Goal: Navigation & Orientation: Find specific page/section

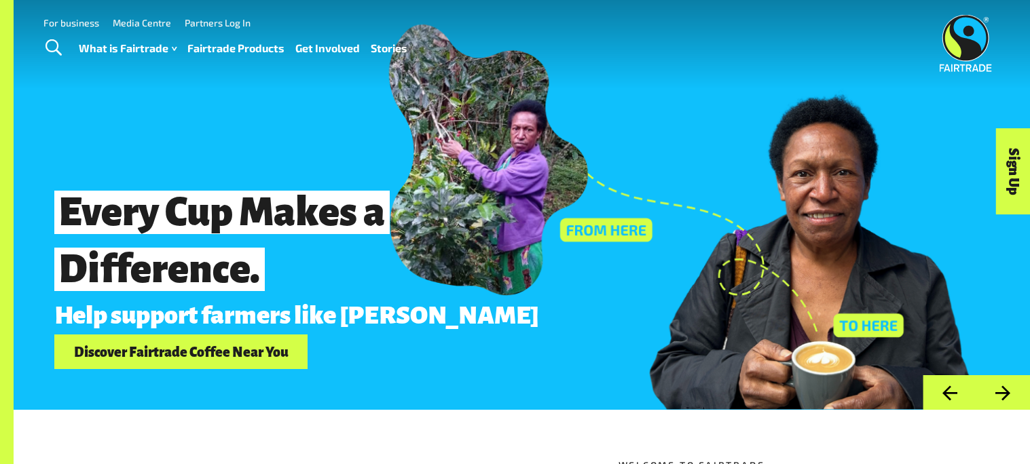
scroll to position [3, 0]
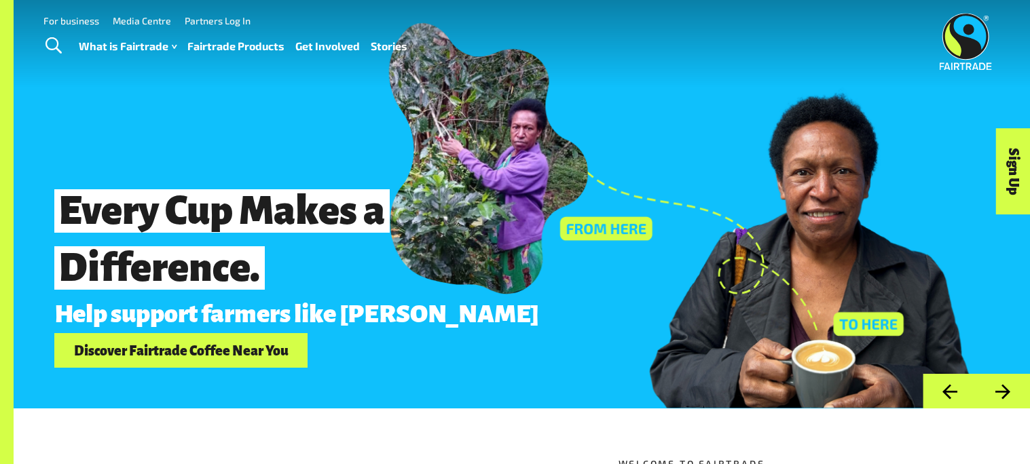
click at [479, 81] on div "Menu For business Media Centre Partners Log In What is Fairtrade How Fairtrade …" at bounding box center [515, 41] width 1030 height 91
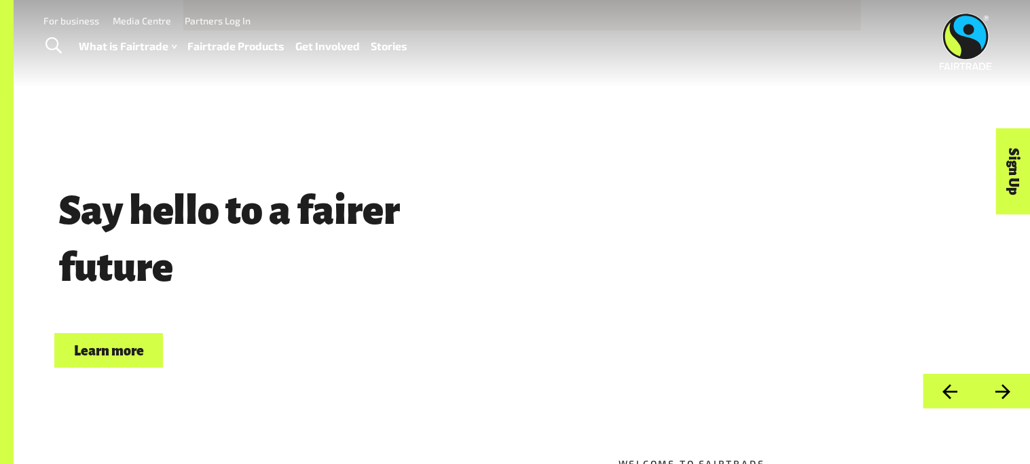
click at [1005, 392] on button "Next" at bounding box center [1003, 391] width 54 height 35
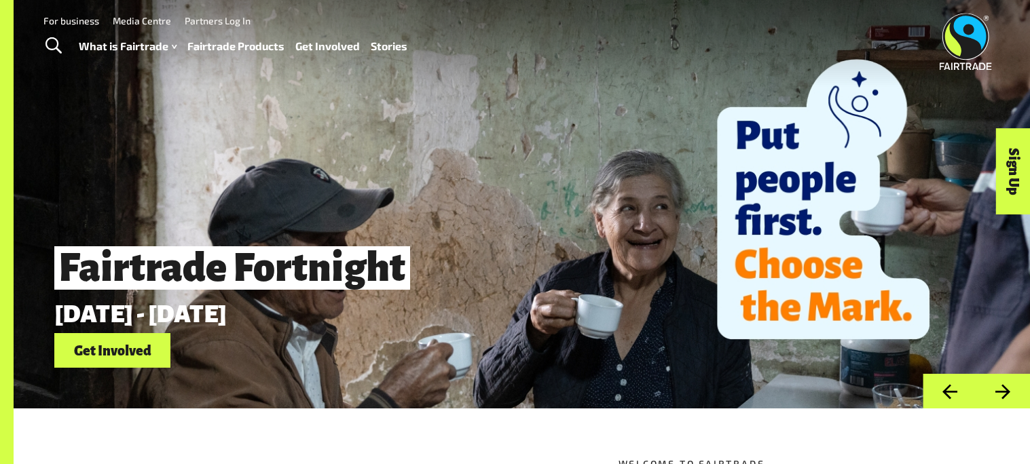
click at [1005, 394] on button "Next" at bounding box center [1003, 391] width 54 height 35
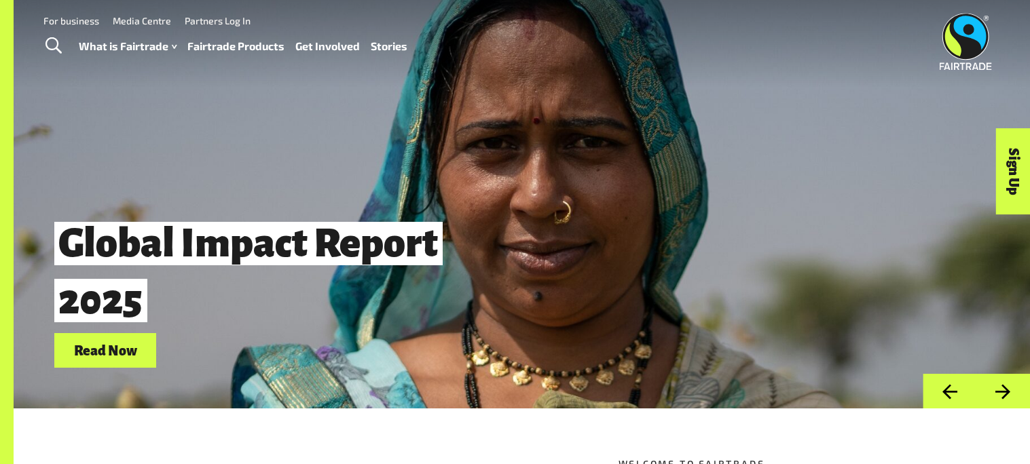
click at [1014, 381] on button "Next" at bounding box center [1003, 391] width 54 height 35
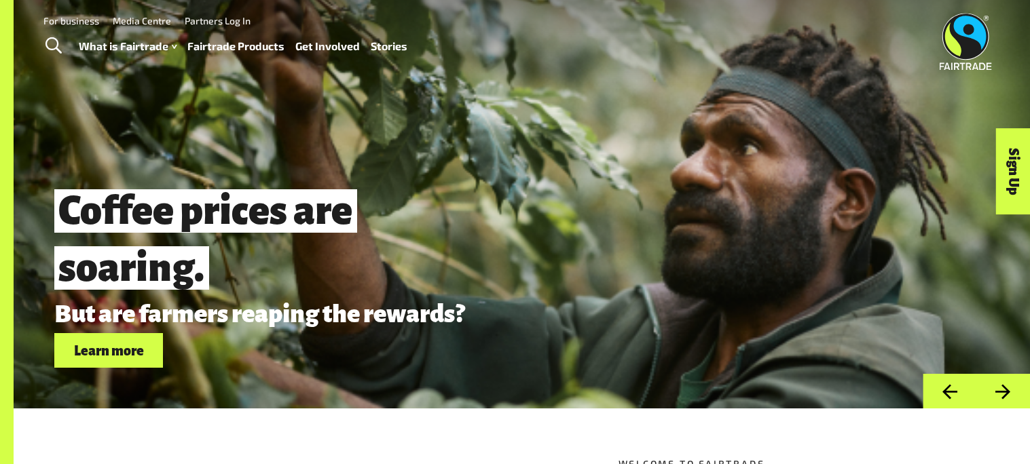
click at [1010, 386] on button "Next" at bounding box center [1003, 391] width 54 height 35
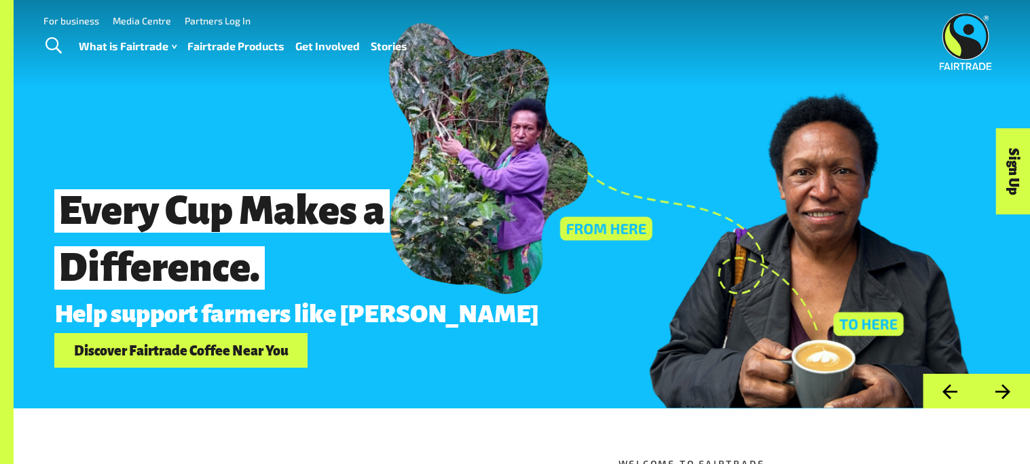
click at [1010, 386] on button "Next" at bounding box center [1003, 391] width 54 height 35
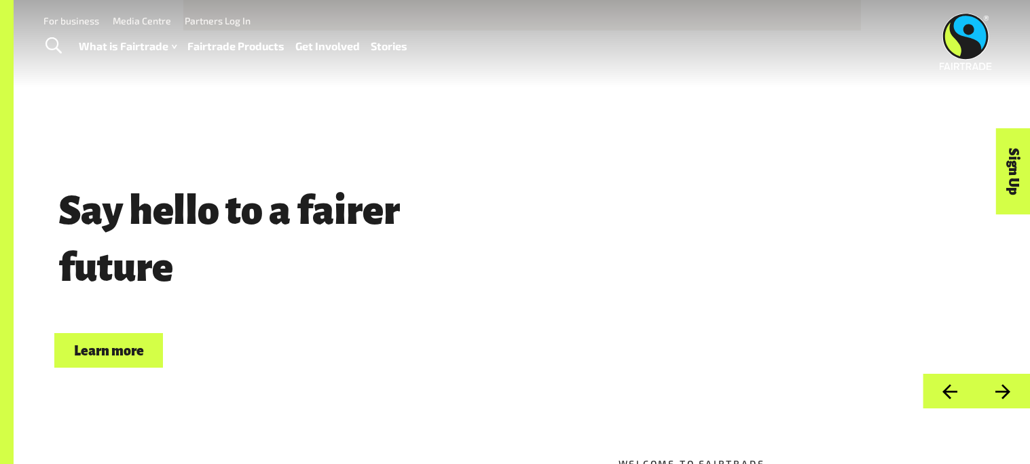
click at [1010, 386] on button "Next" at bounding box center [1003, 391] width 54 height 35
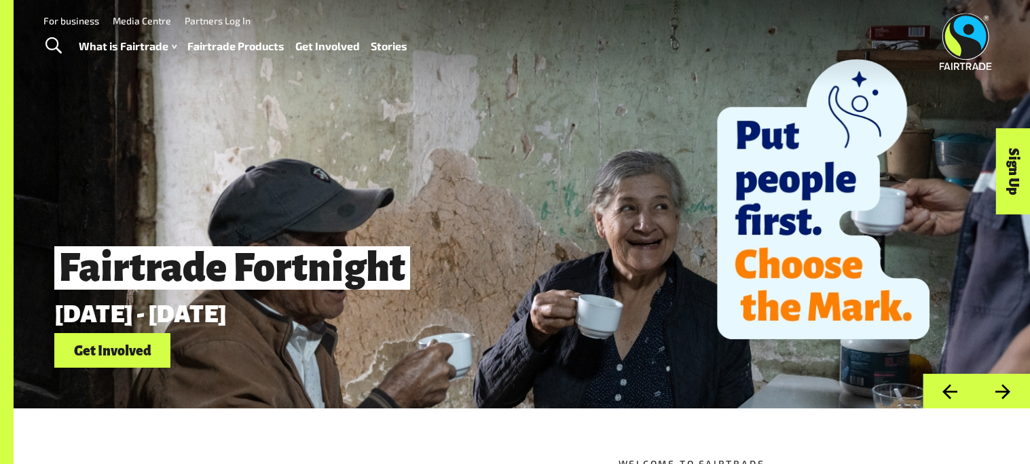
click at [1010, 386] on button "Next" at bounding box center [1003, 391] width 54 height 35
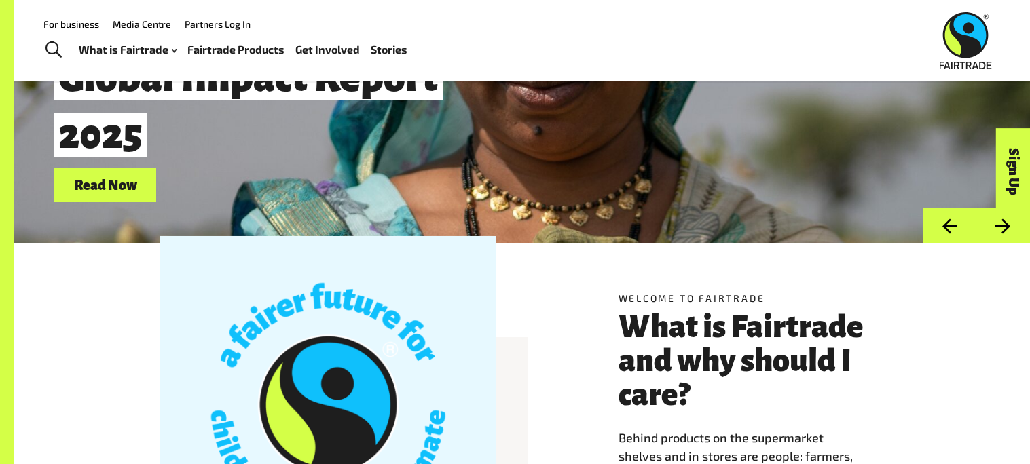
scroll to position [0, 0]
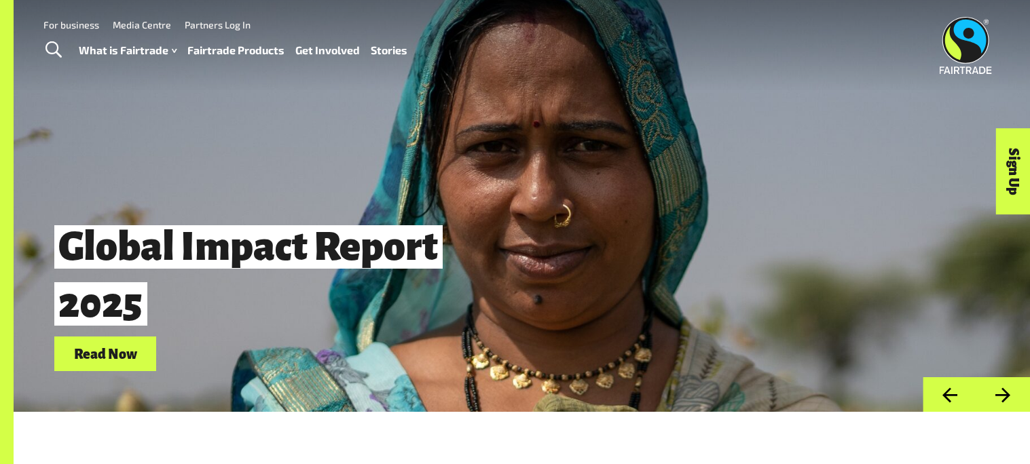
click at [232, 49] on link "Fairtrade Products" at bounding box center [235, 51] width 97 height 20
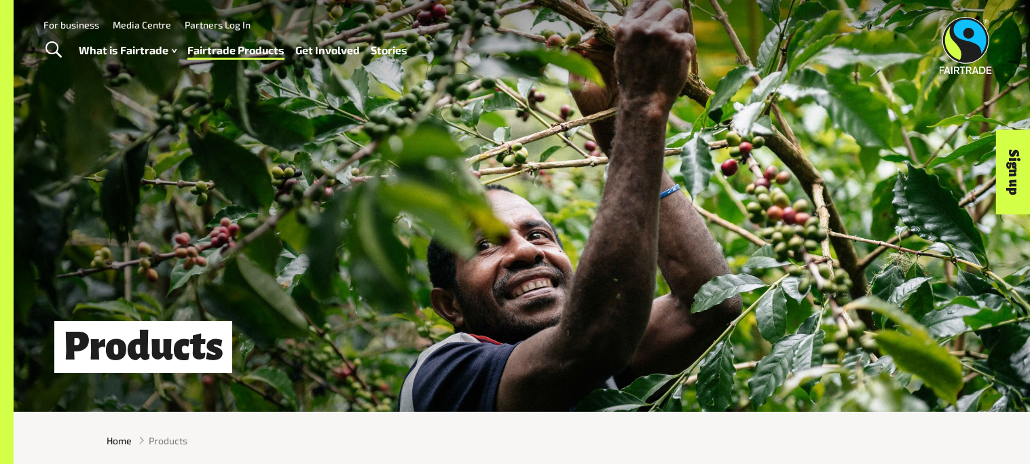
click at [935, 74] on div "Menu For business Media Centre Partners Log In What is Fairtrade How Fairtrade …" at bounding box center [515, 45] width 1030 height 91
click at [946, 67] on img at bounding box center [966, 45] width 52 height 57
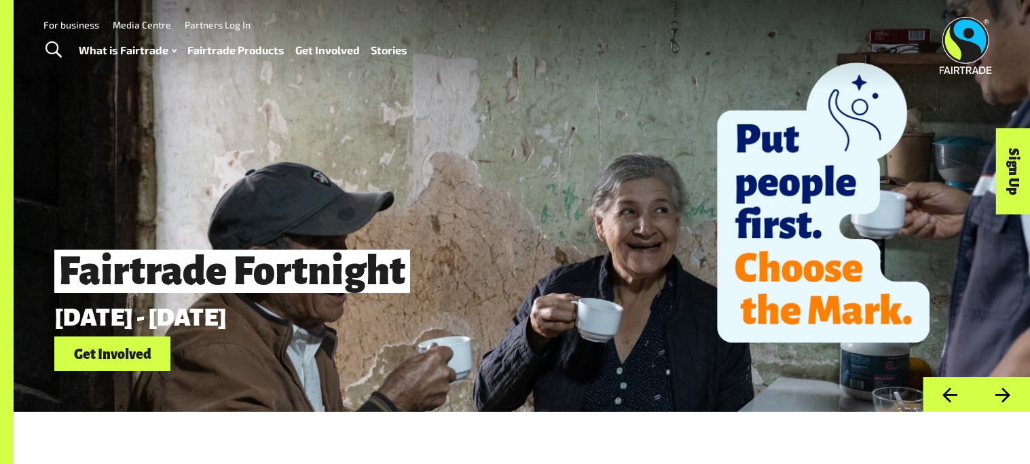
click at [944, 61] on img at bounding box center [966, 45] width 52 height 57
